Goal: Navigation & Orientation: Find specific page/section

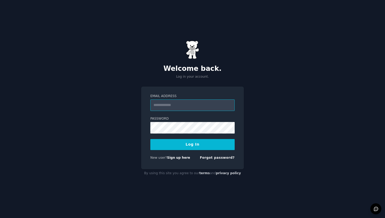
type input "**********"
click at [184, 150] on form "**********" at bounding box center [192, 128] width 84 height 68
click at [189, 146] on button "Log In" at bounding box center [192, 144] width 84 height 11
